Goal: Transaction & Acquisition: Purchase product/service

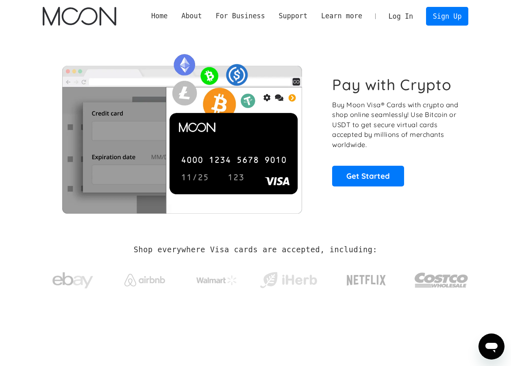
click at [410, 19] on link "Log In" at bounding box center [400, 16] width 38 height 18
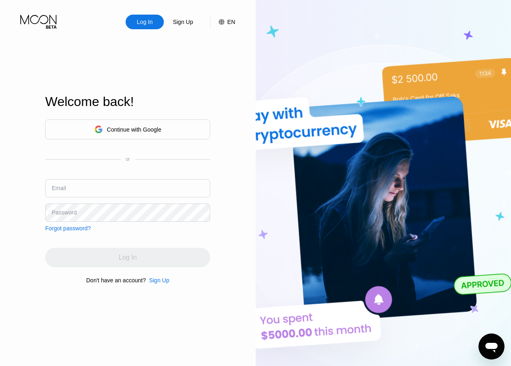
click at [102, 125] on icon at bounding box center [98, 129] width 9 height 9
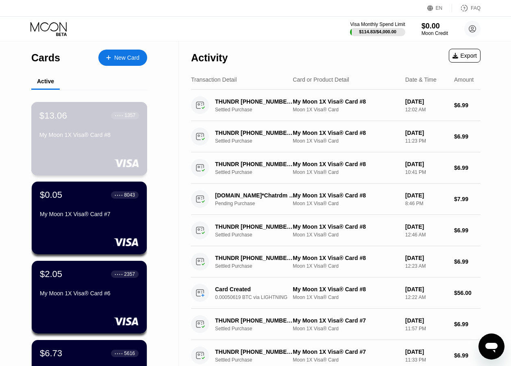
click at [72, 138] on div "My Moon 1X Visa® Card #8" at bounding box center [89, 135] width 100 height 6
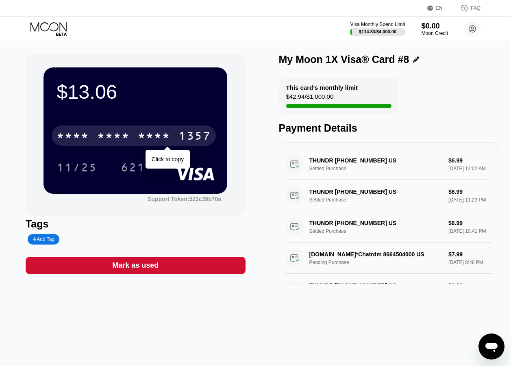
click at [196, 139] on div "1357" at bounding box center [194, 136] width 32 height 13
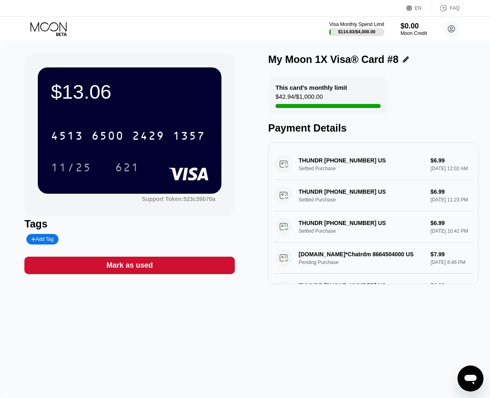
click at [54, 23] on icon at bounding box center [49, 29] width 38 height 14
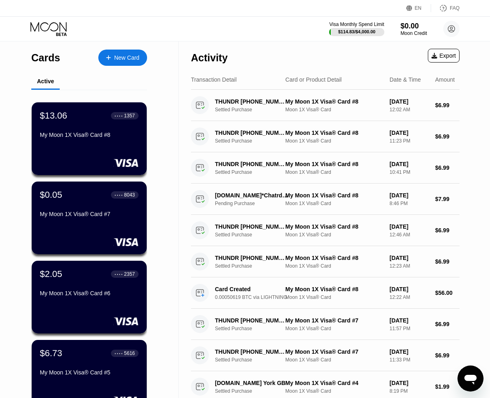
click at [58, 22] on icon at bounding box center [49, 29] width 38 height 14
click at [142, 58] on div "New Card" at bounding box center [122, 58] width 49 height 16
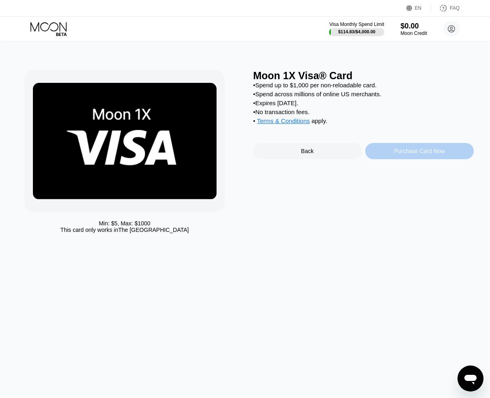
click at [419, 154] on div "Purchase Card Now" at bounding box center [419, 151] width 51 height 6
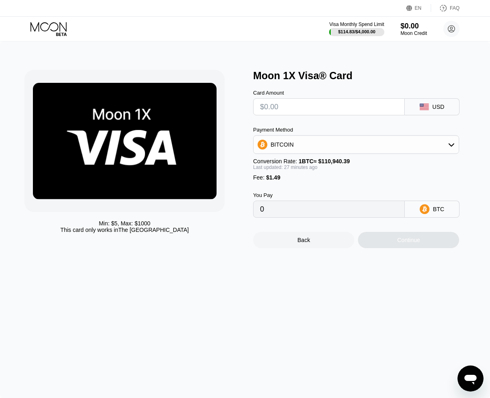
click at [320, 104] on input "text" at bounding box center [329, 107] width 138 height 16
type input "$4"
type input "0.00004942"
type input "$49"
type input "0.00045450"
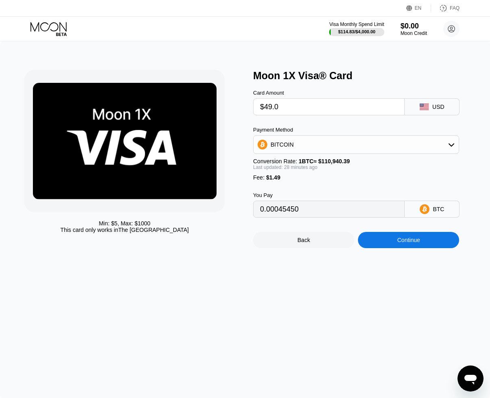
type input "$49.0"
click at [401, 248] on div "Continue" at bounding box center [408, 240] width 101 height 16
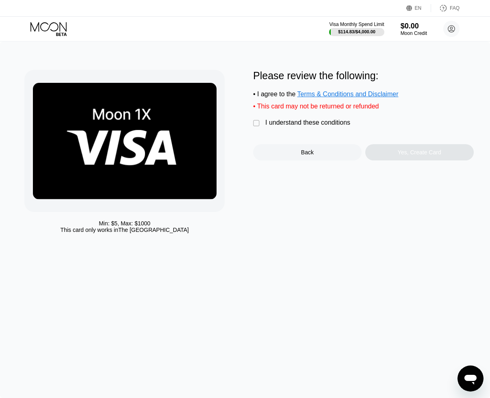
click at [333, 123] on div "I understand these conditions" at bounding box center [307, 122] width 85 height 7
click at [404, 156] on div "Yes, Create Card" at bounding box center [419, 152] width 43 height 6
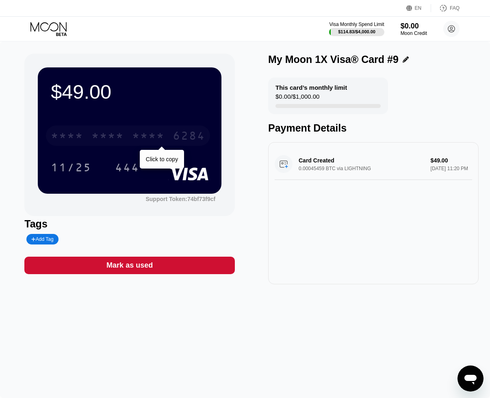
click at [132, 127] on div "* * * * * * * * * * * * 6284" at bounding box center [128, 136] width 164 height 20
